Goal: Check status: Check status

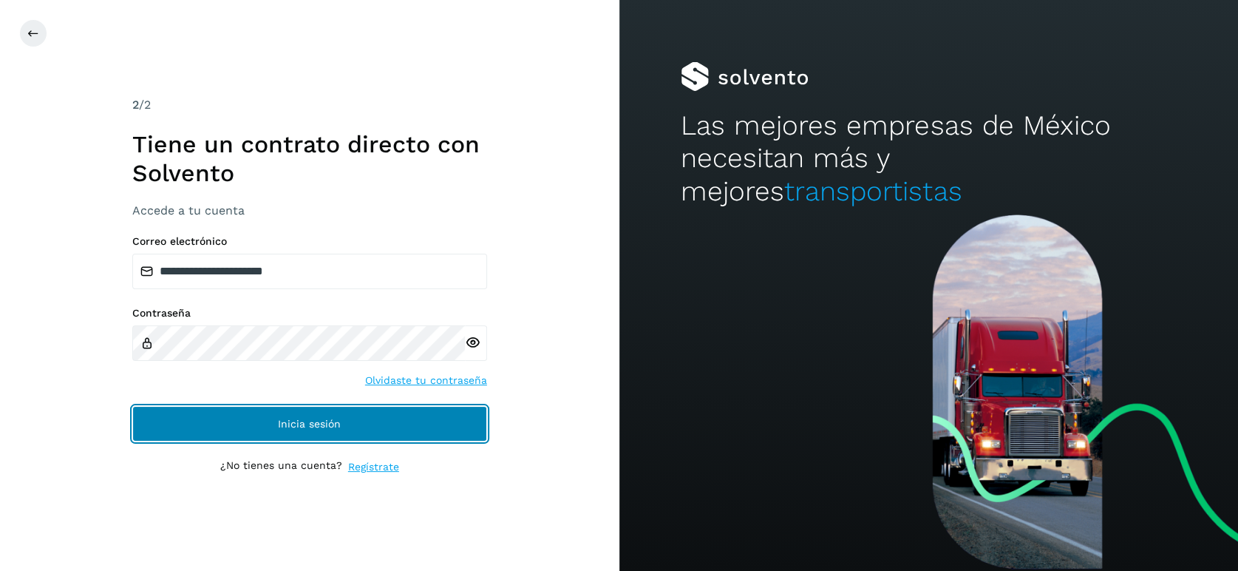
click at [242, 424] on button "Inicia sesión" at bounding box center [309, 423] width 355 height 35
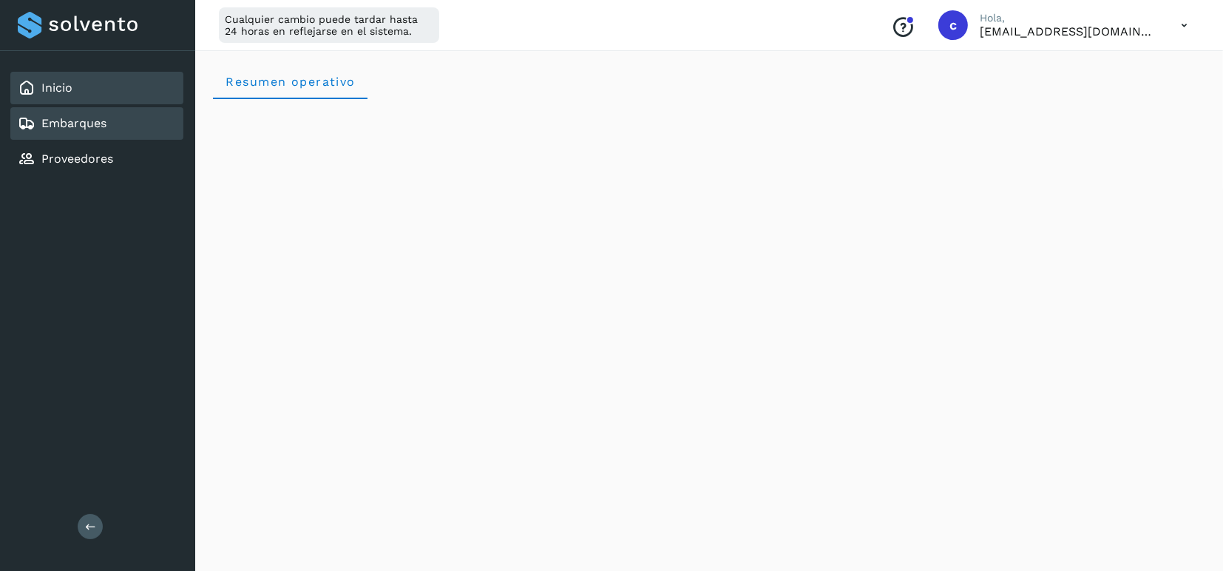
click at [111, 121] on div "Embarques" at bounding box center [96, 123] width 173 height 33
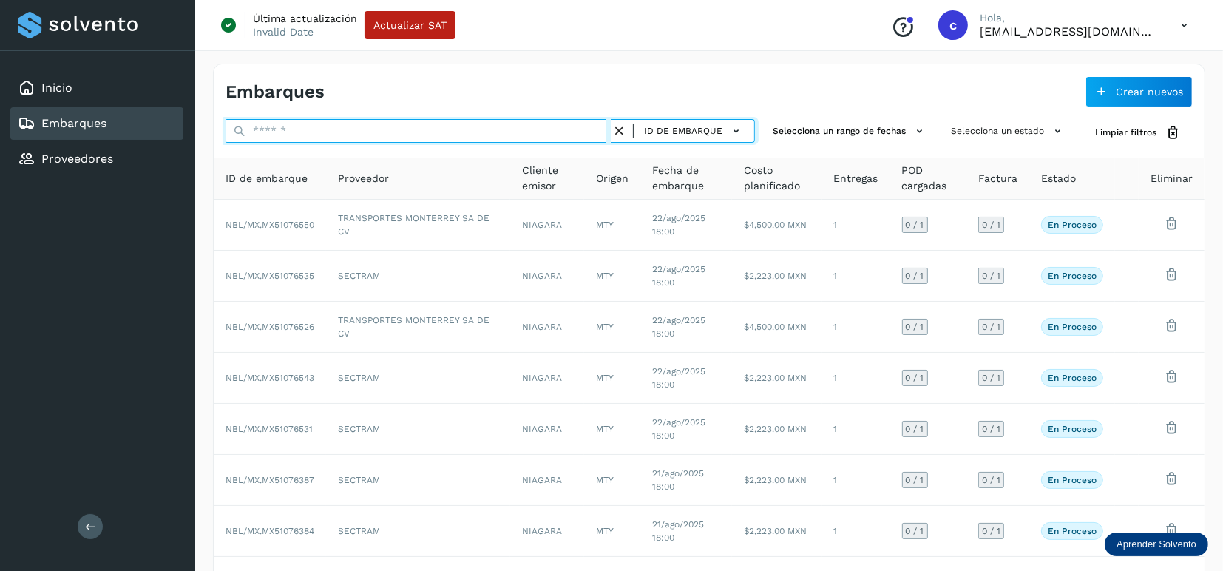
click at [326, 124] on input "text" at bounding box center [419, 131] width 386 height 24
paste input "**********"
type input "**********"
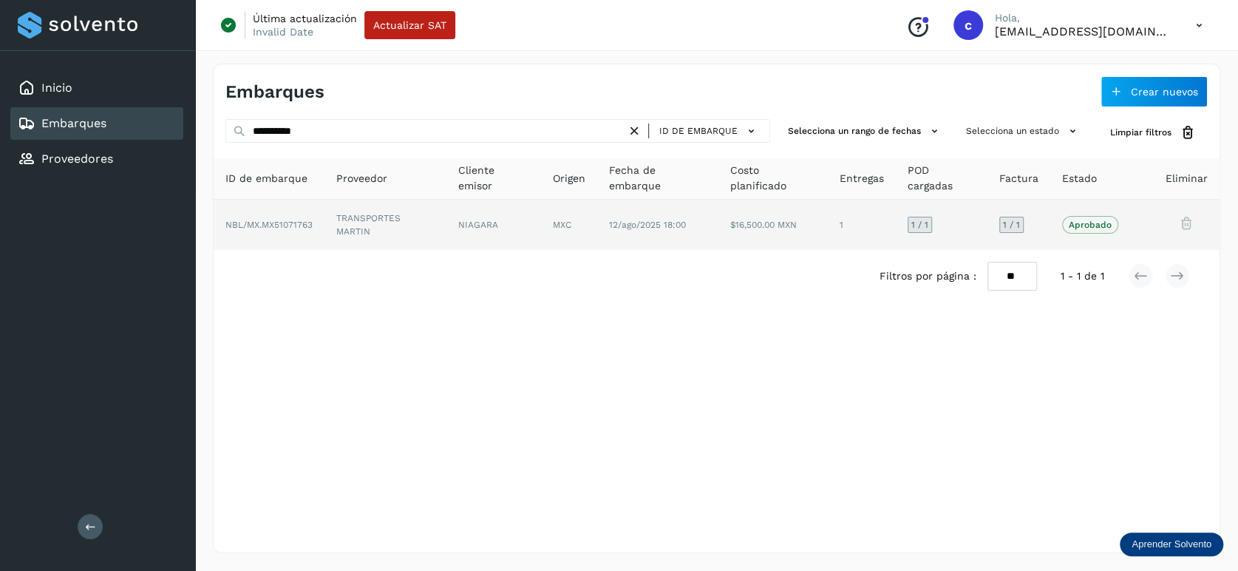
click at [1085, 223] on p "Aprobado" at bounding box center [1090, 225] width 43 height 10
click at [1090, 223] on p "Aprobado" at bounding box center [1090, 225] width 43 height 10
click at [1106, 221] on p "Aprobado" at bounding box center [1090, 225] width 43 height 10
drag, startPoint x: 1106, startPoint y: 221, endPoint x: 1088, endPoint y: 217, distance: 18.1
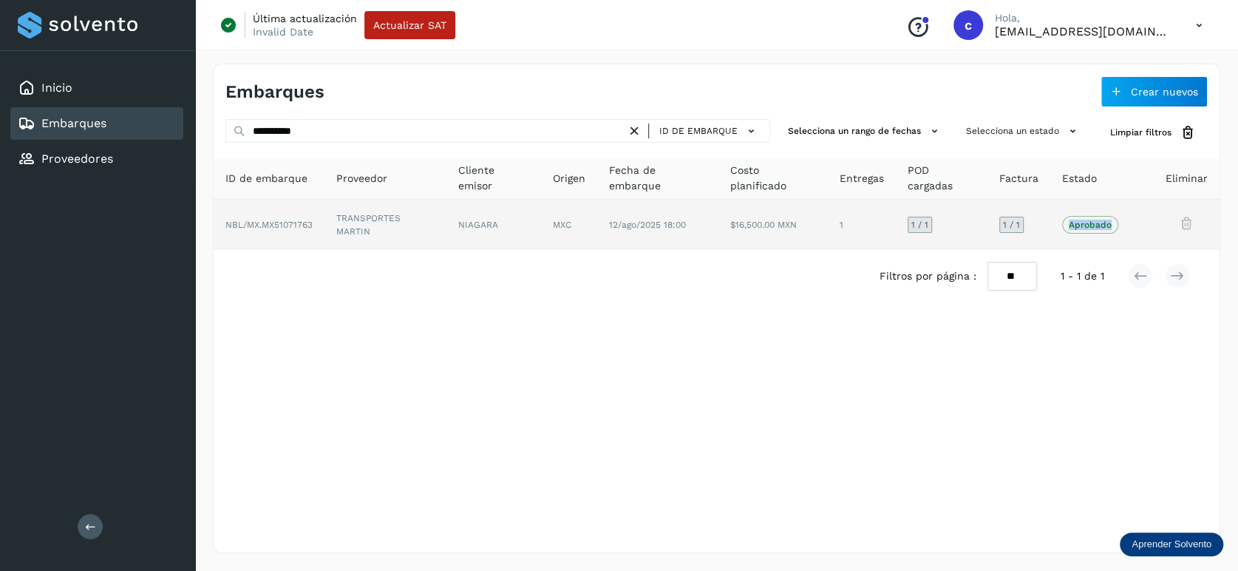
click at [1088, 217] on span "Aprobado" at bounding box center [1090, 225] width 56 height 18
click at [308, 220] on span "NBL/MX.MX51071763" at bounding box center [269, 225] width 87 height 10
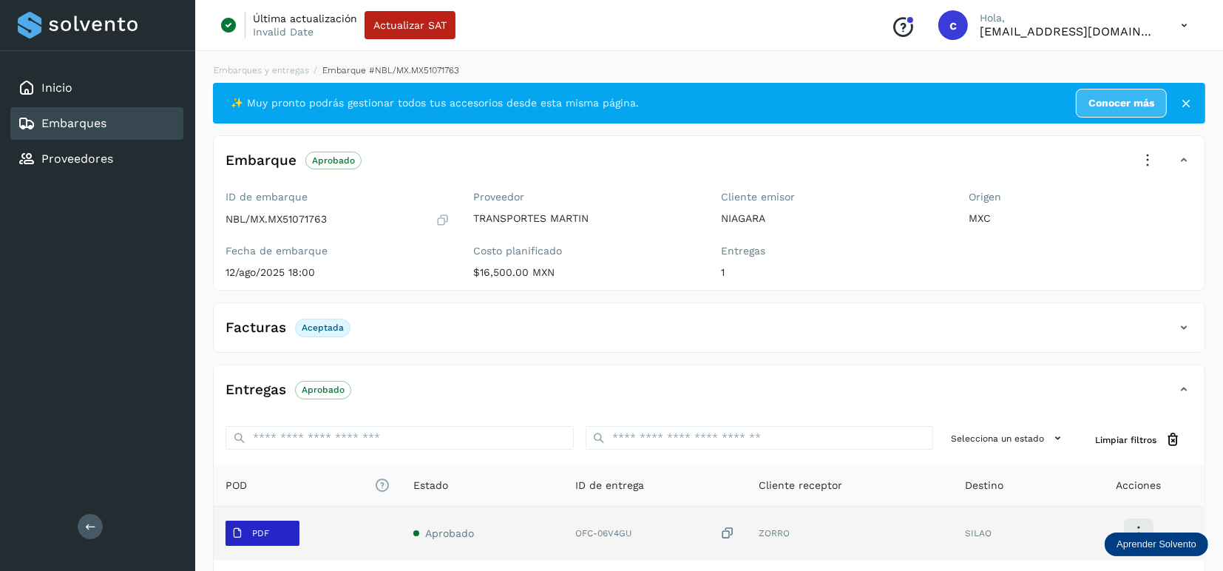
click at [242, 533] on icon at bounding box center [237, 533] width 12 height 12
